Goal: Transaction & Acquisition: Purchase product/service

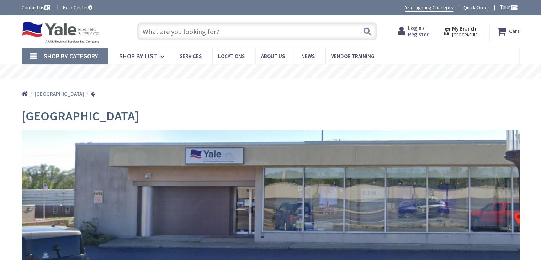
click at [223, 29] on input "text" at bounding box center [257, 31] width 240 height 18
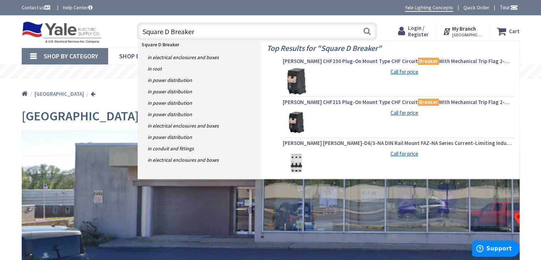
drag, startPoint x: 202, startPoint y: 32, endPoint x: 123, endPoint y: 34, distance: 79.0
click at [123, 36] on div "Toggle Nav Square D Breaker Square D Breaker Search Cart My Cart Close" at bounding box center [270, 32] width 509 height 24
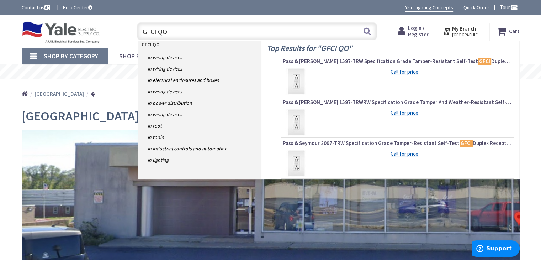
type input "GFCI QOB"
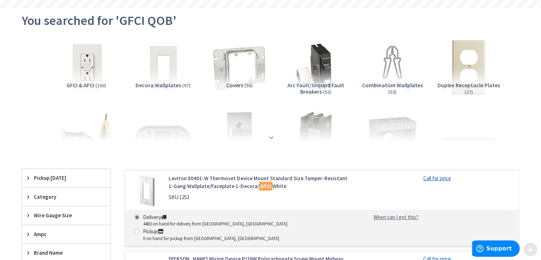
scroll to position [71, 0]
click at [322, 68] on img at bounding box center [316, 66] width 64 height 64
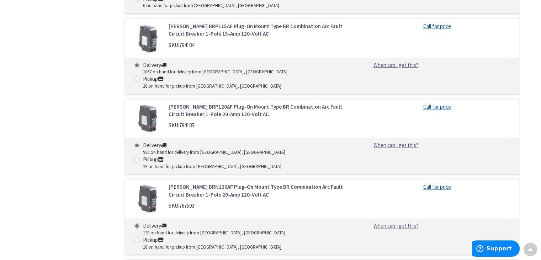
scroll to position [3592, 0]
